Goal: Task Accomplishment & Management: Use online tool/utility

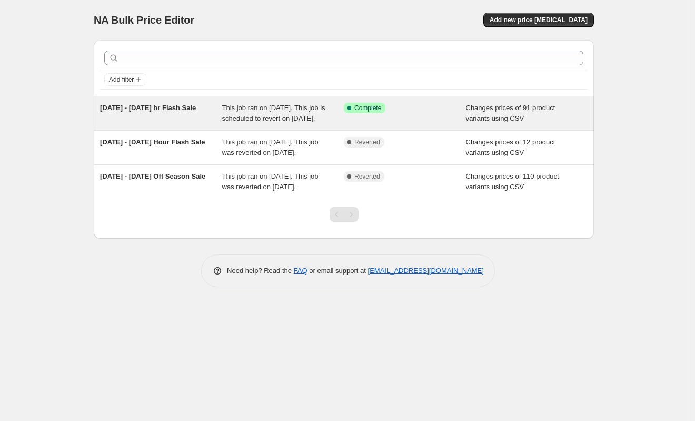
click at [300, 122] on span "This job ran on [DATE]. This job is scheduled to revert on [DATE]." at bounding box center [273, 113] width 103 height 18
